Goal: Task Accomplishment & Management: Use online tool/utility

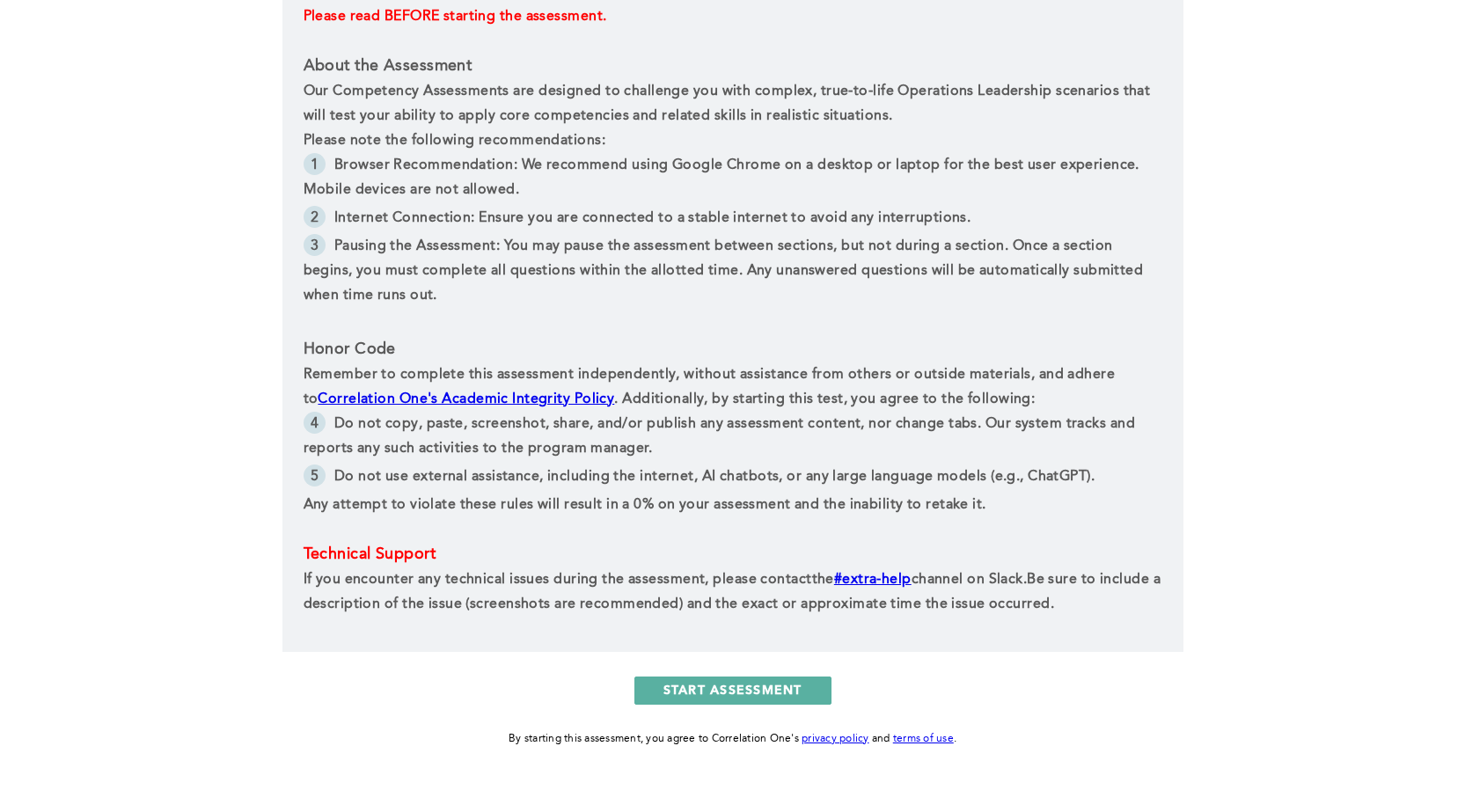
scroll to position [703, 0]
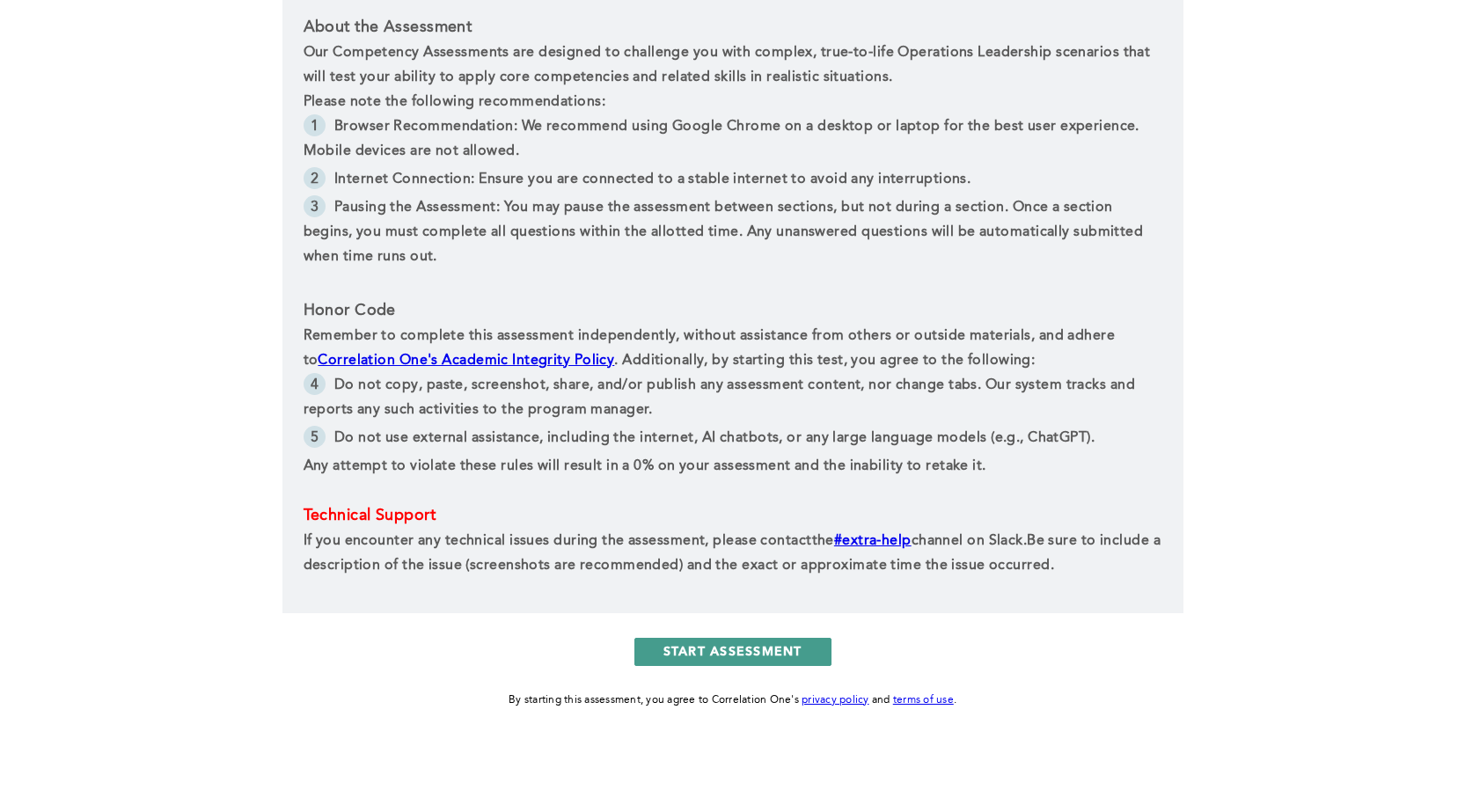
click at [792, 644] on button "START ASSESSMENT" at bounding box center [733, 651] width 197 height 28
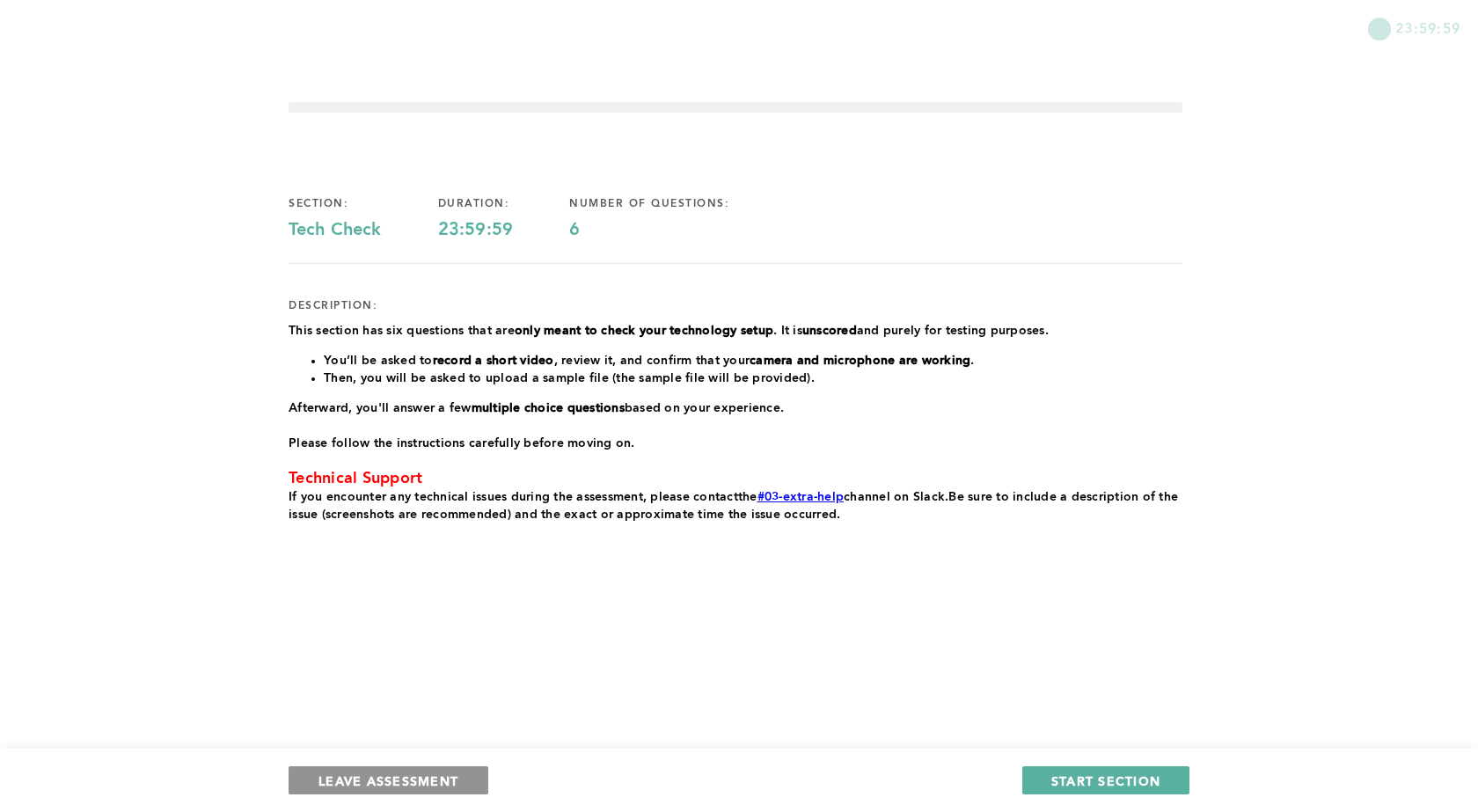
click at [450, 766] on button "LEAVE ASSESSMENT" at bounding box center [389, 780] width 200 height 28
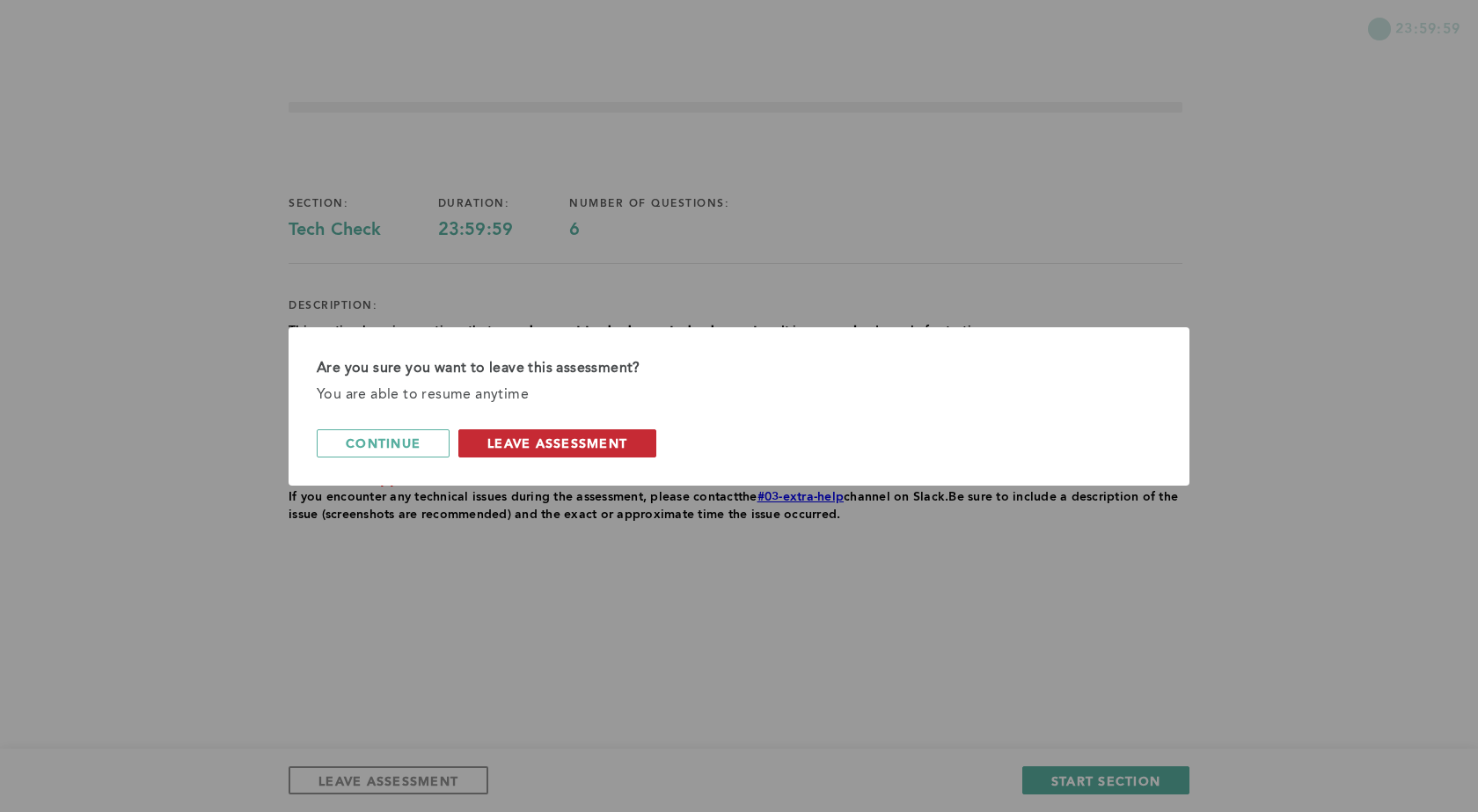
click at [582, 443] on span "leave assessment" at bounding box center [557, 442] width 140 height 17
